Goal: Check status

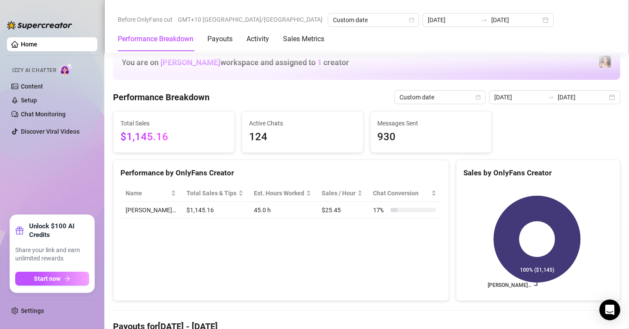
scroll to position [304, 0]
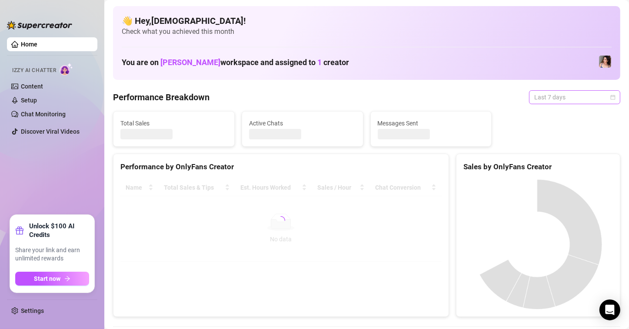
click at [534, 99] on span "Last 7 days" at bounding box center [574, 97] width 81 height 13
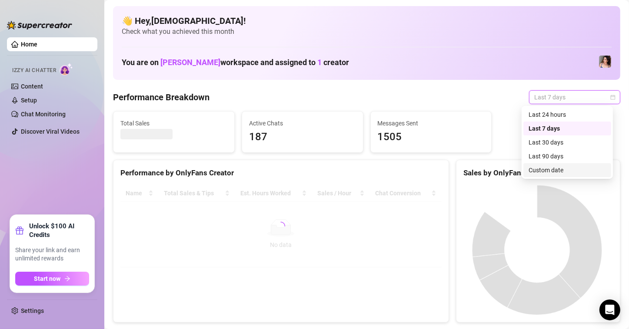
click at [537, 169] on div "Custom date" at bounding box center [566, 171] width 77 height 10
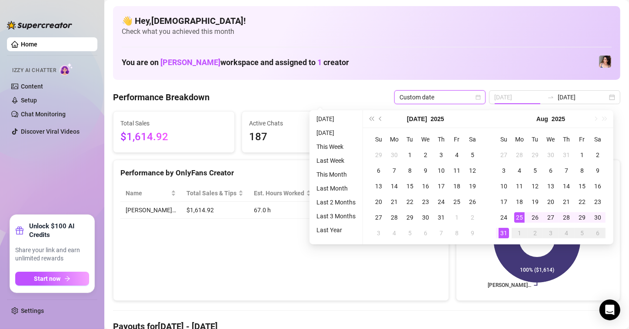
click at [519, 216] on div "25" at bounding box center [519, 218] width 10 height 10
type input "[DATE]"
click at [503, 233] on div "31" at bounding box center [503, 233] width 10 height 10
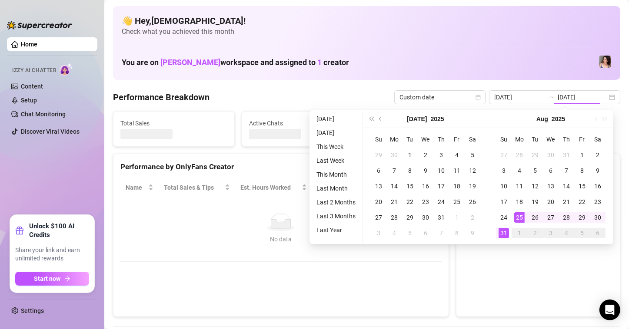
type input "[DATE]"
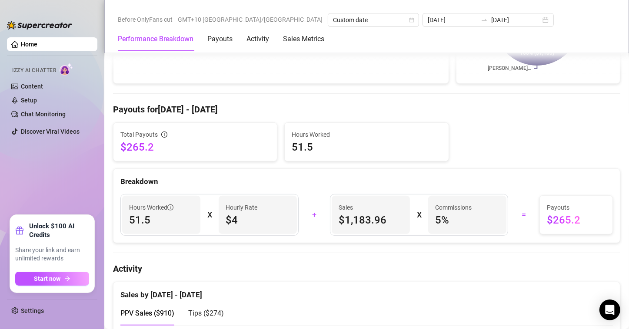
scroll to position [348, 0]
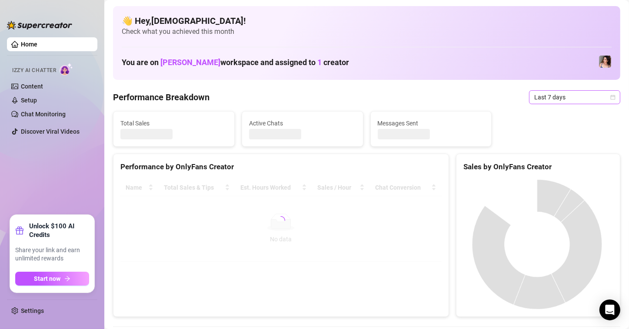
click at [546, 93] on span "Last 7 days" at bounding box center [574, 97] width 81 height 13
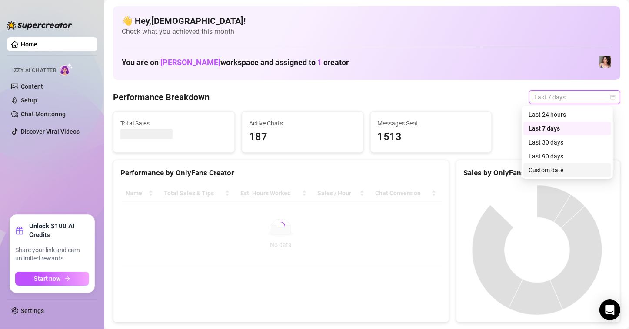
click at [530, 169] on div "Custom date" at bounding box center [566, 171] width 77 height 10
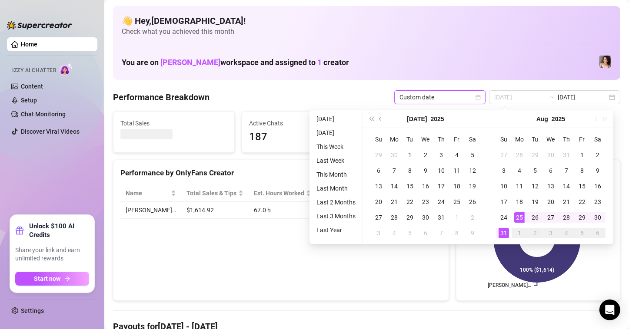
click at [518, 217] on div "25" at bounding box center [519, 218] width 10 height 10
click at [502, 234] on div "31" at bounding box center [503, 233] width 10 height 10
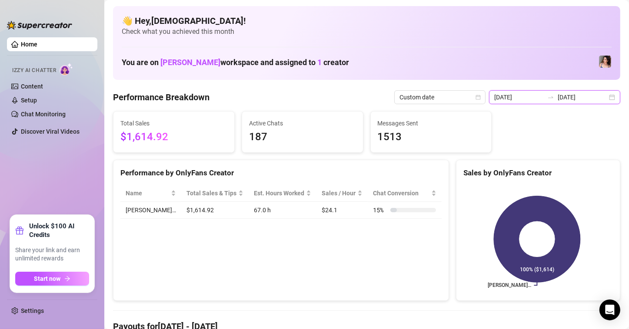
click at [519, 100] on input "[DATE]" at bounding box center [519, 98] width 50 height 10
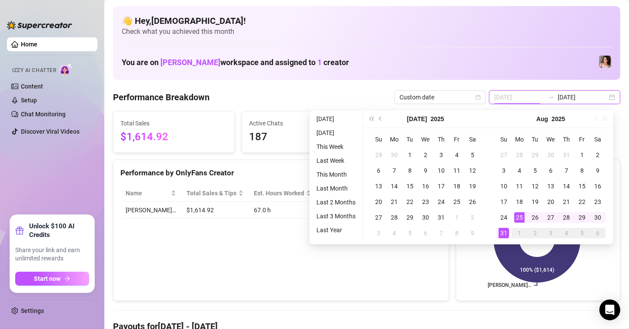
type input "[DATE]"
click at [515, 217] on div "25" at bounding box center [519, 218] width 10 height 10
click at [503, 235] on div "31" at bounding box center [503, 233] width 10 height 10
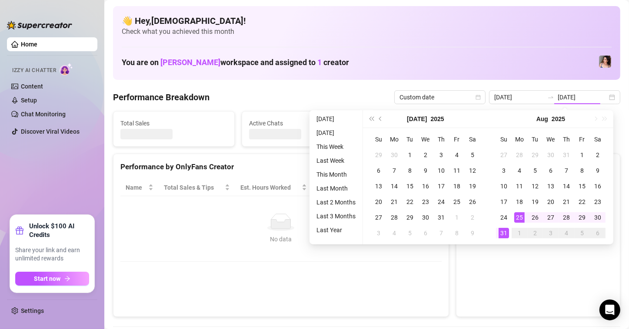
type input "[DATE]"
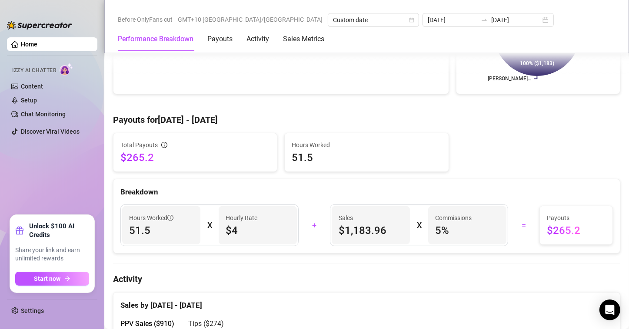
scroll to position [261, 0]
